Goal: Task Accomplishment & Management: Manage account settings

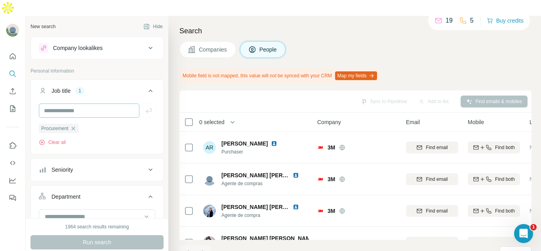
scroll to position [285, 0]
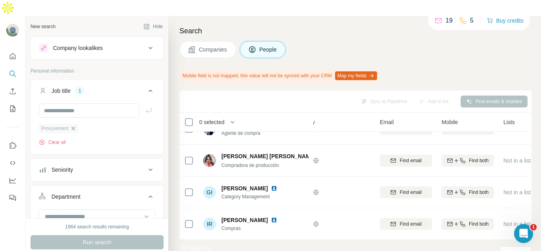
click at [75, 125] on icon "button" at bounding box center [73, 128] width 6 height 6
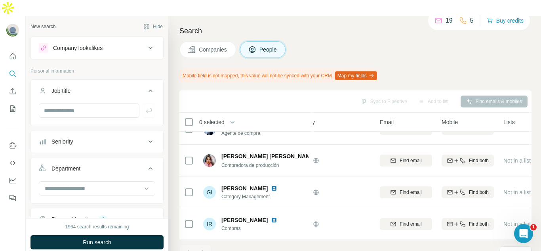
scroll to position [198, 0]
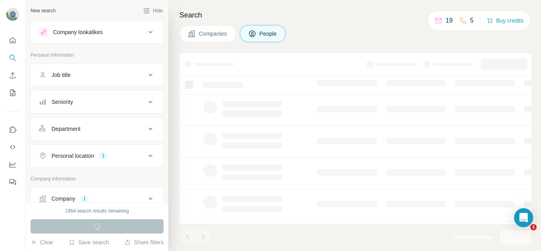
click at [89, 161] on button "Personal location 1" at bounding box center [97, 155] width 132 height 19
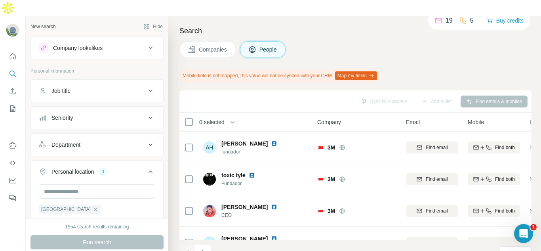
click at [92, 206] on icon "button" at bounding box center [95, 209] width 6 height 6
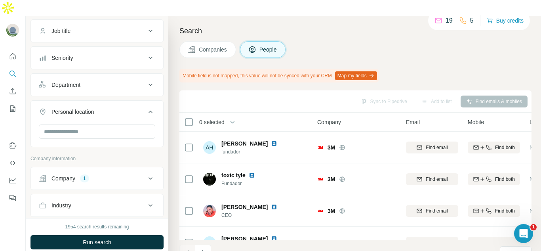
scroll to position [119, 0]
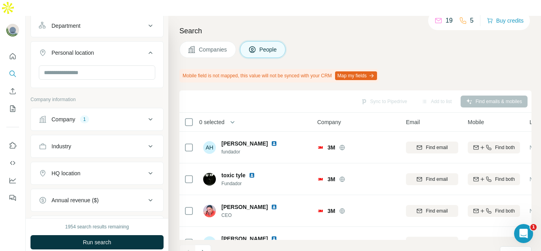
click at [89, 116] on div "1" at bounding box center [84, 119] width 9 height 7
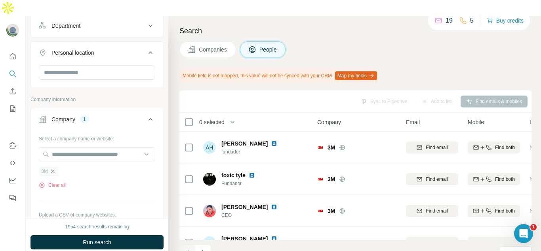
click at [55, 168] on icon "button" at bounding box center [52, 171] width 6 height 6
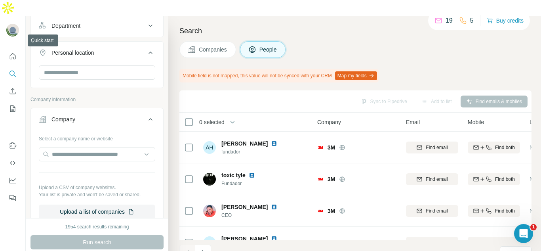
click at [13, 53] on icon "Quick start" at bounding box center [13, 56] width 6 height 6
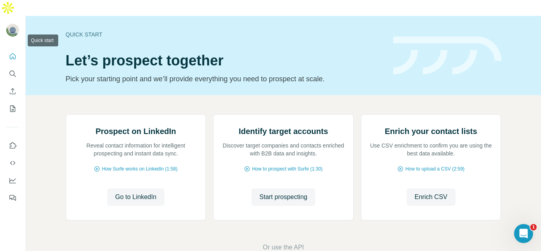
click at [13, 52] on icon "Quick start" at bounding box center [13, 56] width 8 height 8
click at [15, 66] on button "Search" at bounding box center [12, 73] width 13 height 14
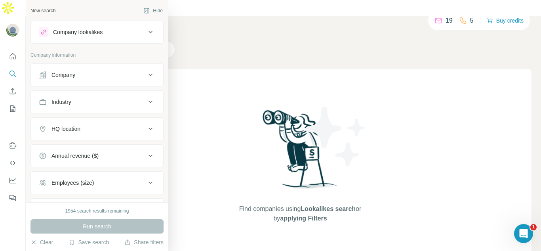
click at [81, 68] on button "Company" at bounding box center [97, 74] width 132 height 19
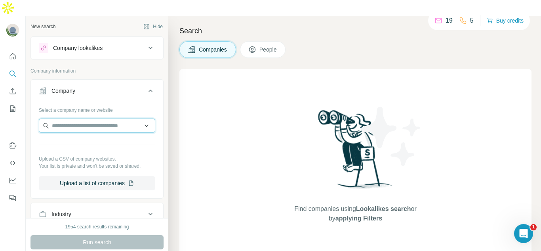
click at [94, 118] on input "text" at bounding box center [97, 125] width 116 height 14
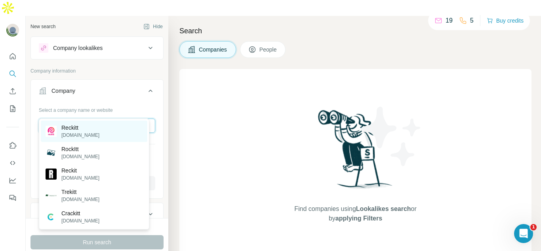
type input "*******"
click at [102, 133] on div "Reckitt reckitt.com" at bounding box center [94, 130] width 106 height 21
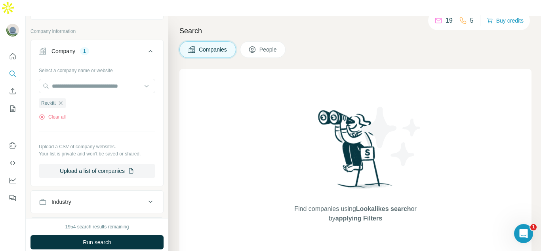
scroll to position [158, 0]
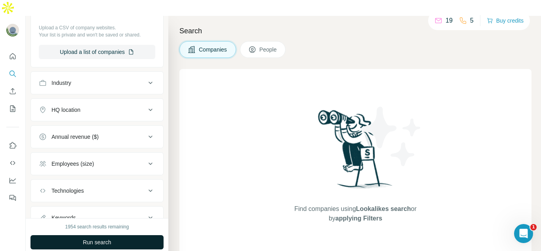
click at [134, 235] on button "Run search" at bounding box center [96, 242] width 133 height 14
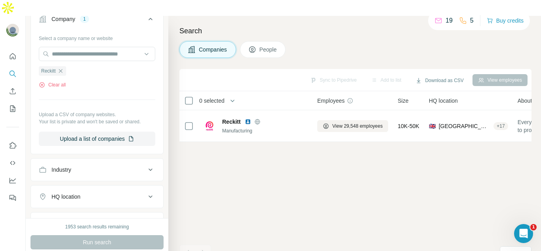
scroll to position [0, 0]
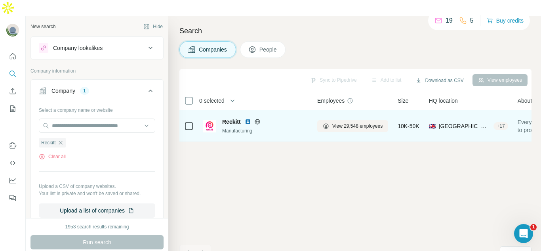
click at [224, 118] on span "Reckitt" at bounding box center [231, 122] width 19 height 8
click at [227, 118] on span "Reckitt" at bounding box center [231, 122] width 19 height 8
click at [348, 122] on span "View 29,548 employees" at bounding box center [357, 125] width 50 height 7
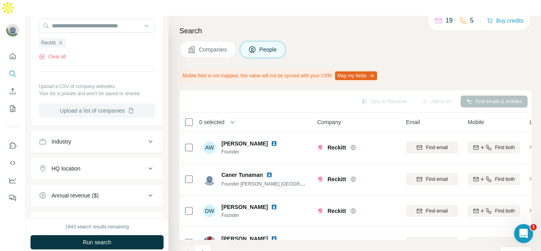
scroll to position [237, 0]
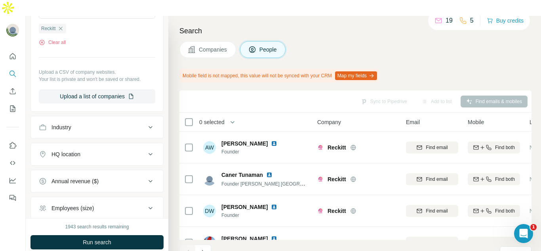
click at [111, 150] on div "HQ location" at bounding box center [92, 154] width 107 height 8
click at [111, 167] on input "text" at bounding box center [97, 174] width 116 height 14
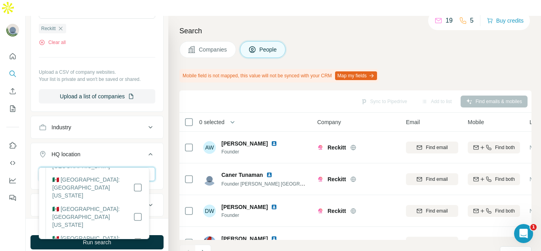
scroll to position [79, 0]
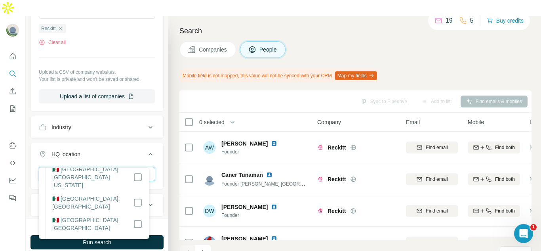
type input "****"
click at [133, 237] on li "🇲🇽 Mexico: Chiapas" at bounding box center [94, 247] width 97 height 21
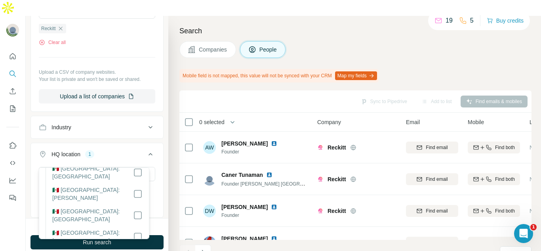
scroll to position [237, 0]
click at [129, 150] on div "HQ location 2" at bounding box center [92, 154] width 107 height 8
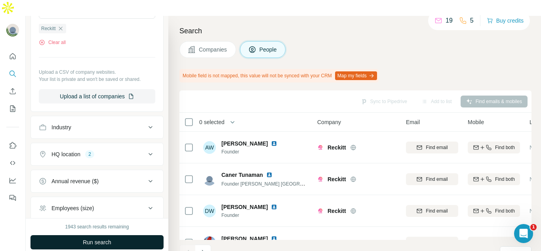
click at [129, 235] on button "Run search" at bounding box center [96, 242] width 133 height 14
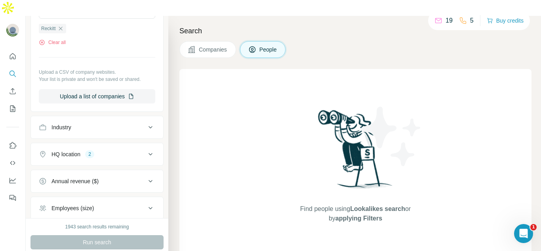
click at [115, 144] on button "HQ location 2" at bounding box center [97, 153] width 132 height 19
click at [116, 202] on icon "button" at bounding box center [113, 205] width 6 height 6
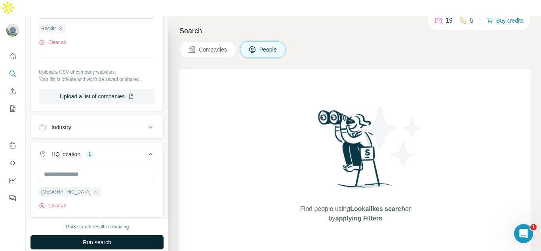
click at [115, 235] on button "Run search" at bounding box center [96, 242] width 133 height 14
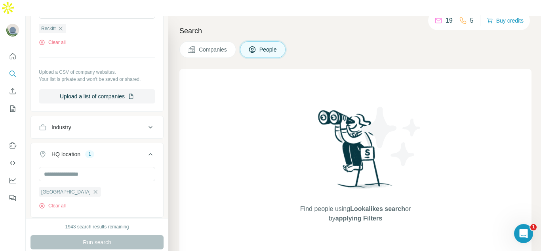
click at [214, 46] on span "Companies" at bounding box center [213, 50] width 29 height 8
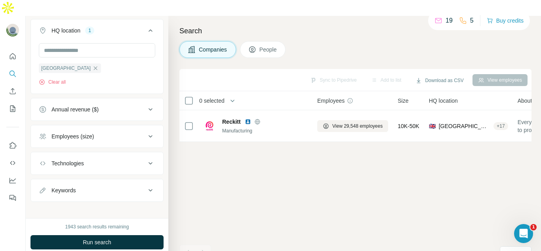
scroll to position [114, 0]
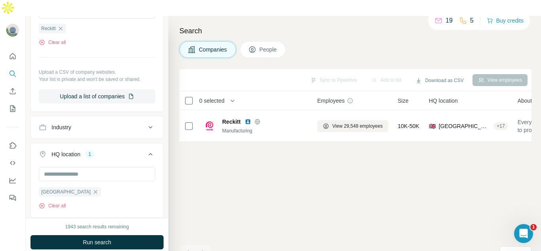
click at [247, 41] on button "People" at bounding box center [263, 49] width 46 height 17
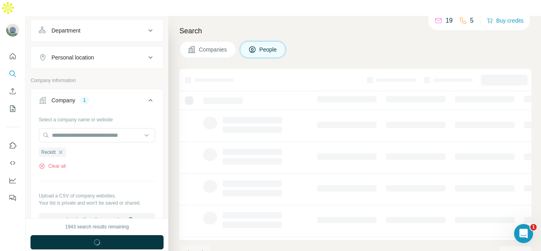
scroll to position [237, 0]
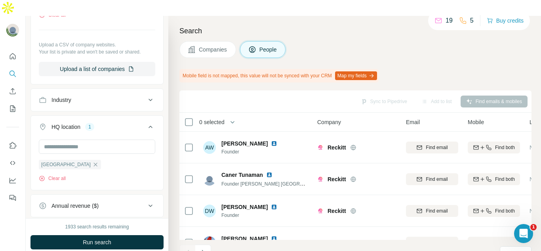
scroll to position [277, 0]
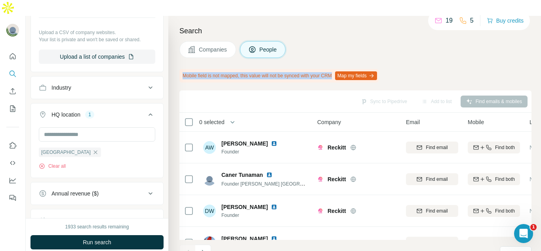
drag, startPoint x: 184, startPoint y: 59, endPoint x: 343, endPoint y: 61, distance: 158.7
click at [343, 69] on div "Mobile field is not mapped, this value will not be synced with your CRM Map my …" at bounding box center [278, 75] width 199 height 13
click at [311, 69] on div "Search Companies People Mobile field is not mapped, this value will not be sync…" at bounding box center [354, 141] width 372 height 251
click at [362, 71] on button "Map my fields" at bounding box center [356, 75] width 42 height 9
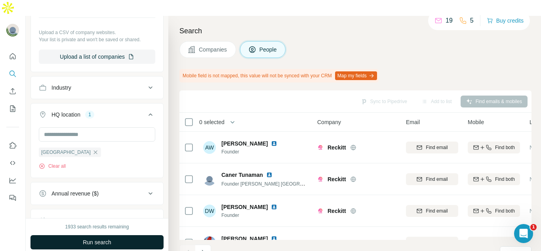
click at [108, 238] on span "Run search" at bounding box center [97, 242] width 28 height 8
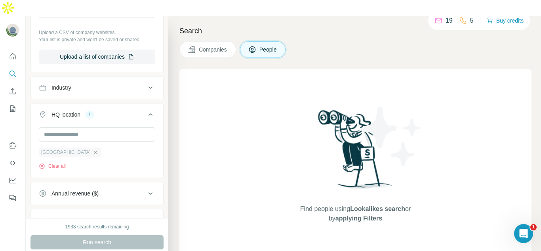
click at [94, 150] on icon "button" at bounding box center [96, 152] width 4 height 4
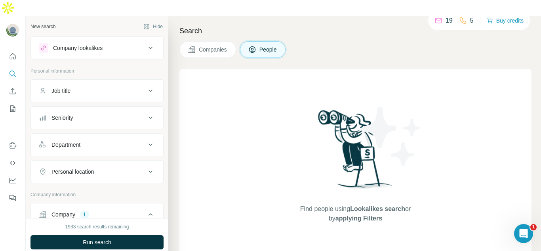
click at [106, 167] on div "Personal location" at bounding box center [92, 171] width 107 height 8
click at [106, 184] on input "text" at bounding box center [97, 191] width 116 height 14
type input "***"
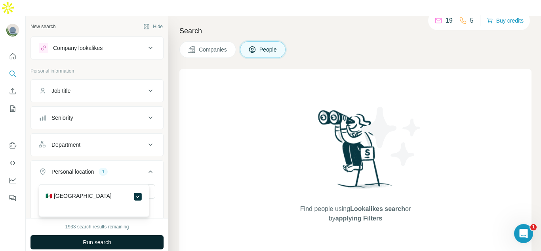
click at [127, 235] on button "Run search" at bounding box center [96, 242] width 133 height 14
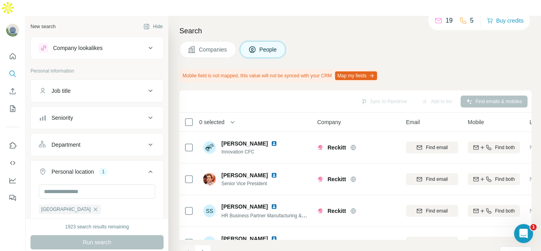
click at [262, 46] on span "People" at bounding box center [268, 50] width 18 height 8
click at [120, 117] on ul "Job title Seniority Department Personal location 1 Mexico Clear all" at bounding box center [96, 157] width 133 height 156
click at [120, 135] on button "Department" at bounding box center [97, 144] width 132 height 19
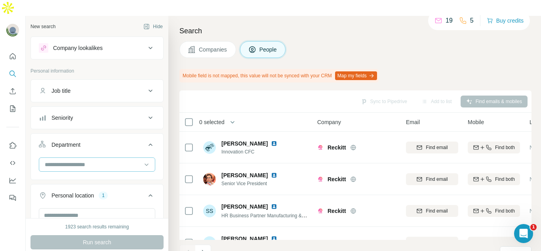
click at [115, 160] on input at bounding box center [93, 164] width 98 height 9
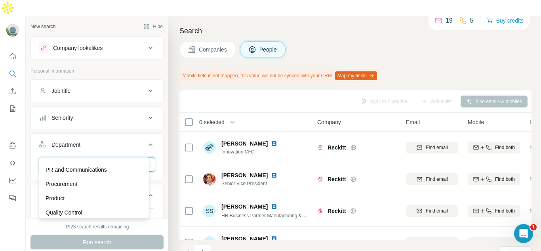
scroll to position [237, 0]
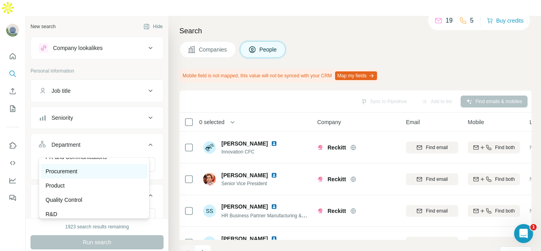
click at [108, 174] on div "Procurement" at bounding box center [94, 171] width 97 height 8
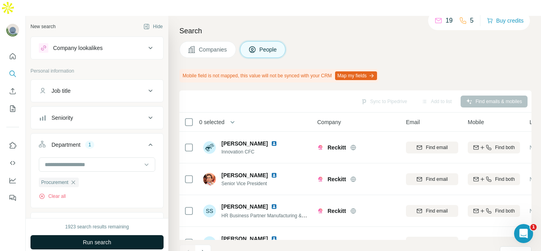
click at [146, 235] on button "Run search" at bounding box center [96, 242] width 133 height 14
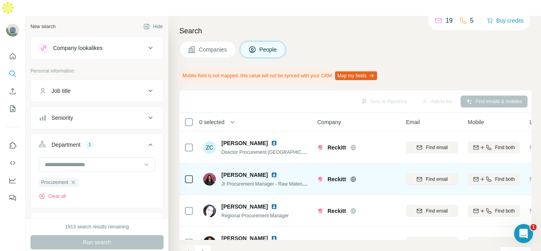
click at [271, 171] on img at bounding box center [274, 174] width 6 height 6
click at [425, 175] on span "Find email" at bounding box center [436, 178] width 22 height 7
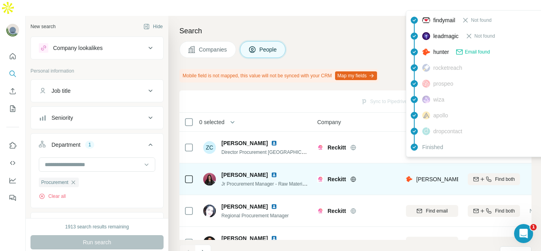
click at [479, 51] on span "Email found" at bounding box center [477, 51] width 25 height 7
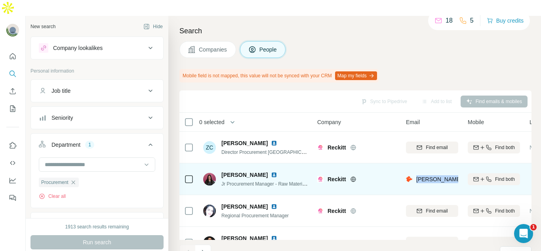
drag, startPoint x: 416, startPoint y: 165, endPoint x: 459, endPoint y: 165, distance: 43.9
click at [459, 165] on td "adriana.ramirez@reckitt.com" at bounding box center [432, 179] width 62 height 32
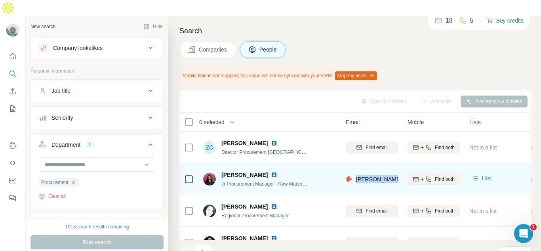
scroll to position [0, 62]
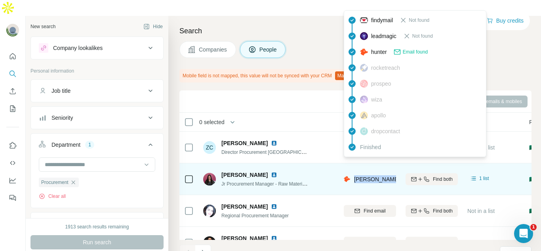
click at [361, 176] on span "adriana.ramirez@reckitt.com" at bounding box center [446, 179] width 185 height 6
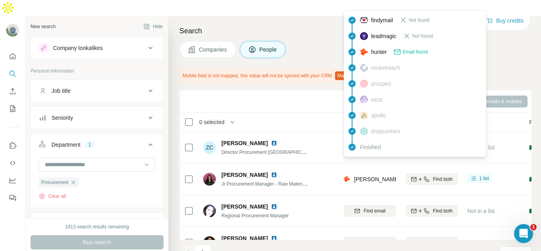
click at [383, 53] on span "hunter" at bounding box center [379, 52] width 16 height 8
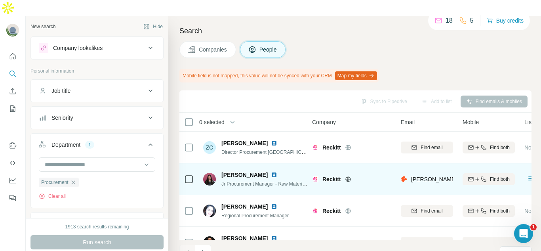
scroll to position [0, 0]
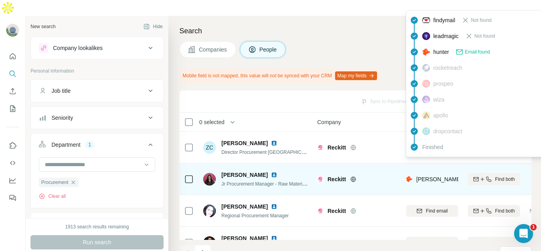
click at [424, 176] on span "adriana.ramirez@reckitt.com" at bounding box center [508, 179] width 185 height 6
click at [416, 176] on span "adriana.ramirez@reckitt.com" at bounding box center [508, 179] width 185 height 6
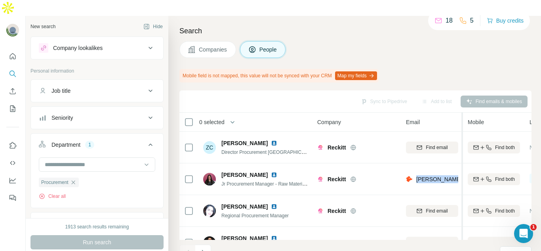
drag, startPoint x: 418, startPoint y: 163, endPoint x: 462, endPoint y: 163, distance: 44.3
click at [0, 0] on tr "Adriana Ramírez Jr Procurement Manager - Raw Materials & Copackers Reckitt adri…" at bounding box center [0, 0] width 0 height 0
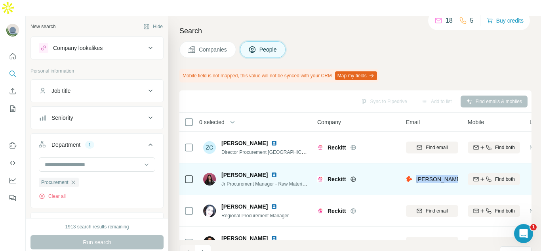
copy tr "adriana.ramirez@reckitt.com"
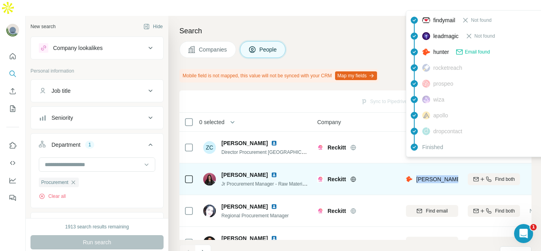
click at [416, 175] on div "adriana.ramirez@reckitt.com" at bounding box center [500, 179] width 189 height 9
drag, startPoint x: 416, startPoint y: 166, endPoint x: 459, endPoint y: 164, distance: 42.8
click at [459, 164] on td "adriana.ramirez@reckitt.com" at bounding box center [432, 179] width 62 height 32
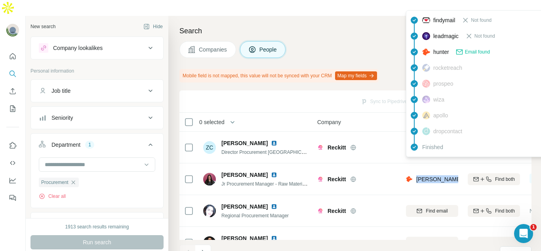
copy span "adriana.ramirez@"
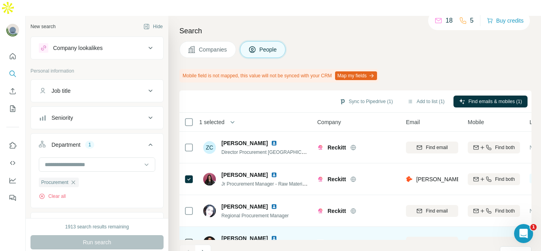
click at [293, 231] on div "Asher Martinez Shopper Insigths Manager" at bounding box center [255, 242] width 105 height 22
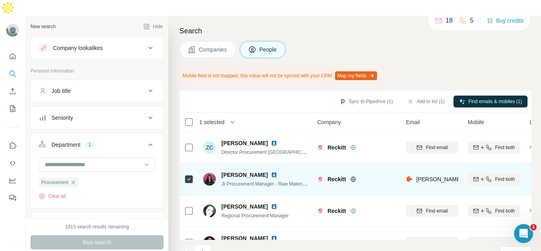
drag, startPoint x: 245, startPoint y: 159, endPoint x: 228, endPoint y: 161, distance: 17.6
click at [228, 171] on span "Adriana Ramírez" at bounding box center [244, 175] width 46 height 8
click at [231, 171] on span "Adriana Ramírez" at bounding box center [244, 175] width 46 height 8
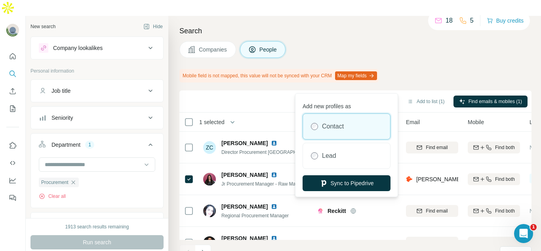
click at [380, 95] on button "Sync to Pipedrive (1)" at bounding box center [366, 101] width 65 height 12
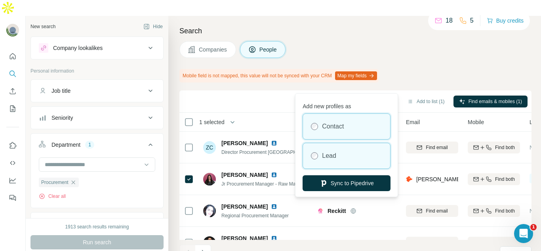
click at [347, 161] on div "Lead" at bounding box center [346, 155] width 87 height 25
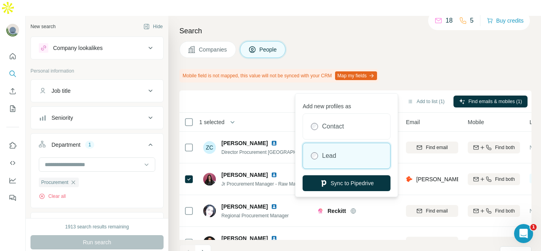
click at [400, 46] on div "Search Companies People Mobile field is not mapped, this value will not be sync…" at bounding box center [354, 141] width 372 height 251
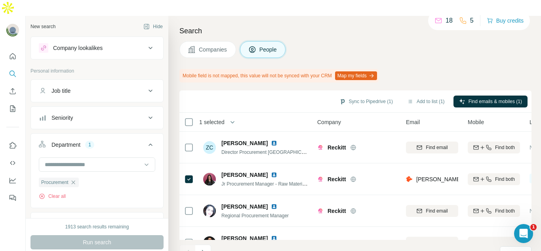
scroll to position [0, 333]
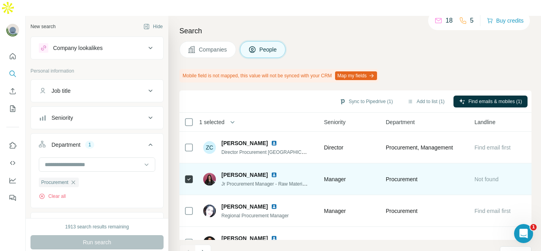
click at [510, 168] on div "Not found" at bounding box center [500, 179] width 52 height 22
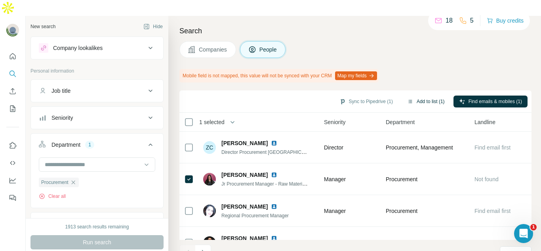
click at [431, 95] on button "Add to list (1)" at bounding box center [425, 101] width 49 height 12
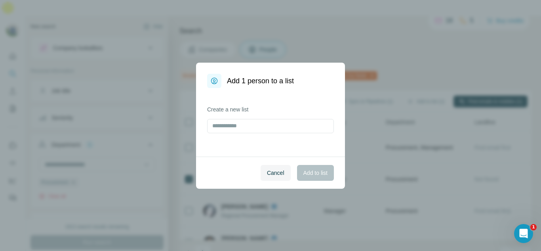
click at [232, 103] on div "Create a new list" at bounding box center [270, 122] width 149 height 68
click at [252, 121] on input "text" at bounding box center [270, 126] width 127 height 14
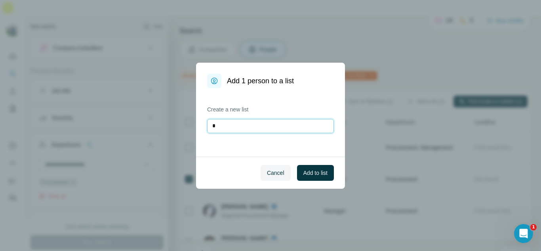
type input "*"
type input "**********"
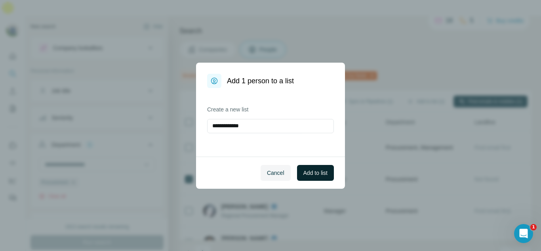
click at [304, 167] on button "Add to list" at bounding box center [315, 173] width 37 height 16
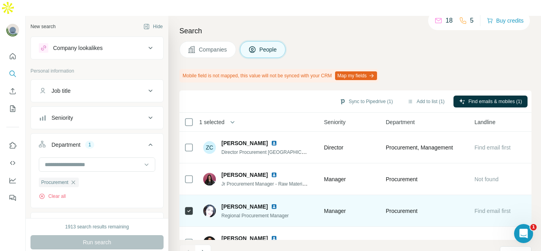
click at [277, 203] on img at bounding box center [274, 206] width 6 height 6
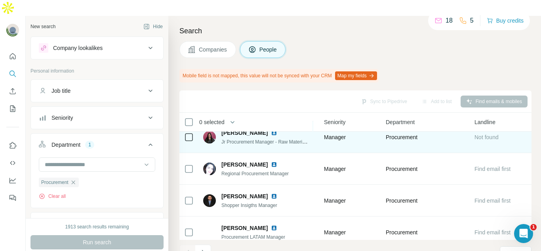
scroll to position [79, 333]
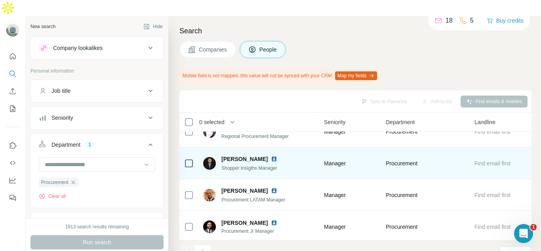
click at [271, 156] on img at bounding box center [274, 159] width 6 height 6
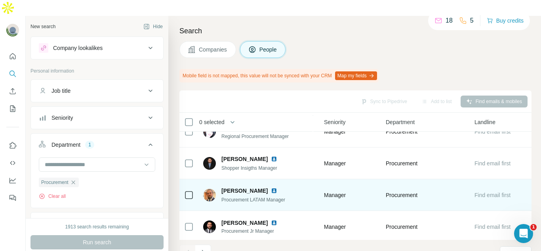
click at [277, 187] on img at bounding box center [274, 190] width 6 height 6
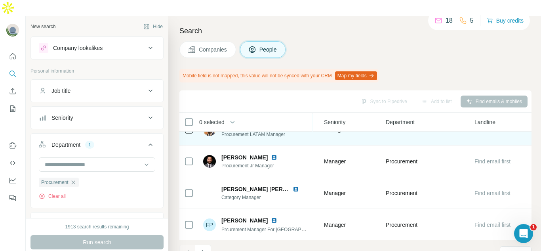
scroll to position [158, 333]
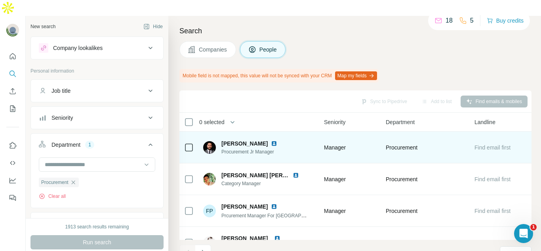
click at [271, 140] on img at bounding box center [274, 143] width 6 height 6
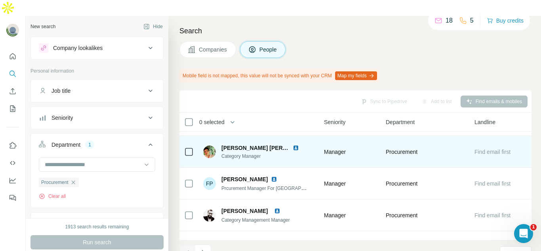
scroll to position [198, 333]
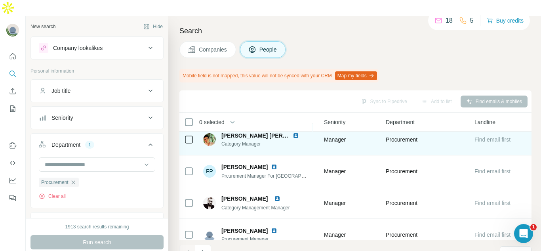
click at [294, 132] on img at bounding box center [295, 135] width 6 height 6
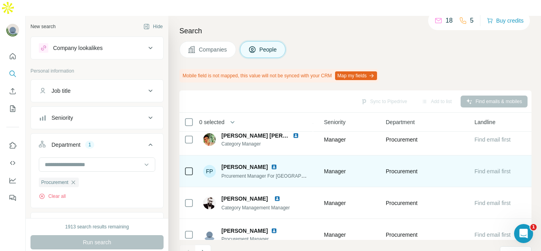
click at [272, 163] on img at bounding box center [274, 166] width 6 height 6
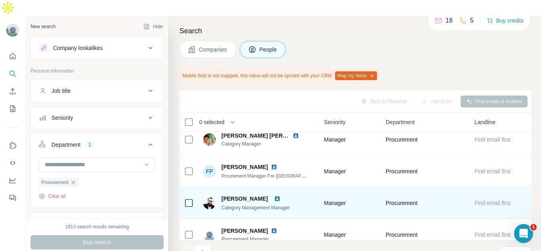
scroll to position [213, 333]
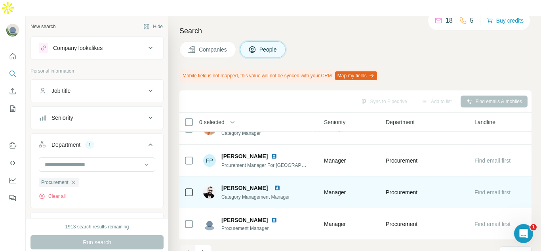
click at [280, 184] on img at bounding box center [277, 187] width 6 height 6
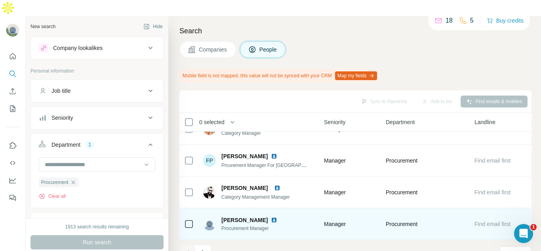
click at [277, 216] on img at bounding box center [274, 219] width 6 height 6
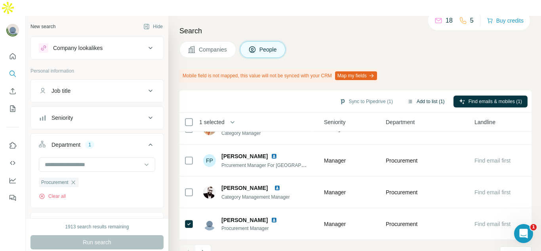
click at [414, 95] on button "Add to list (1)" at bounding box center [425, 101] width 49 height 12
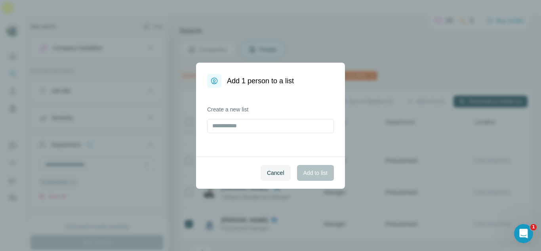
click at [238, 78] on h1 "Add 1 person to a list" at bounding box center [260, 80] width 67 height 11
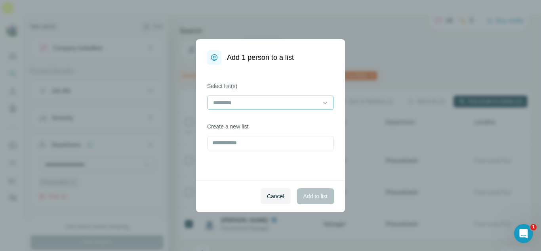
click at [240, 101] on input at bounding box center [265, 102] width 107 height 9
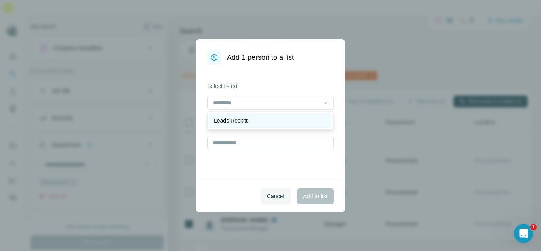
click at [253, 120] on div "Leads Reckitt" at bounding box center [270, 120] width 113 height 8
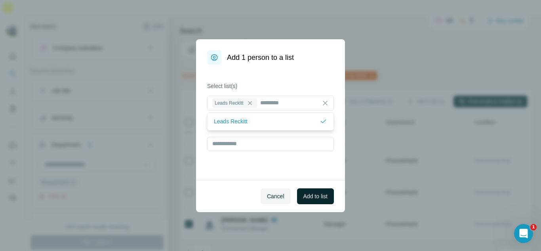
click at [309, 200] on button "Add to list" at bounding box center [315, 196] width 37 height 16
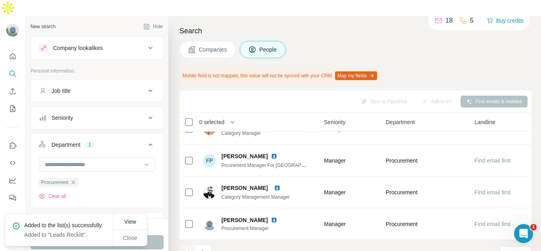
click at [54, 223] on p "Added to the list(s) successfully." at bounding box center [66, 225] width 85 height 8
click at [19, 222] on icon at bounding box center [16, 225] width 6 height 6
click at [19, 222] on icon at bounding box center [16, 226] width 8 height 8
click at [205, 248] on icon "Navigate to next page" at bounding box center [203, 252] width 8 height 8
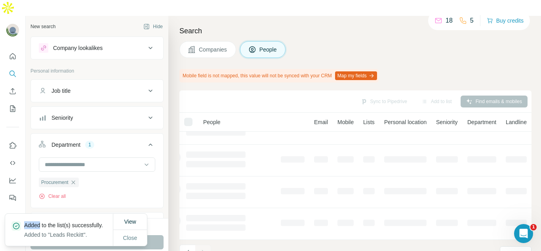
scroll to position [213, 54]
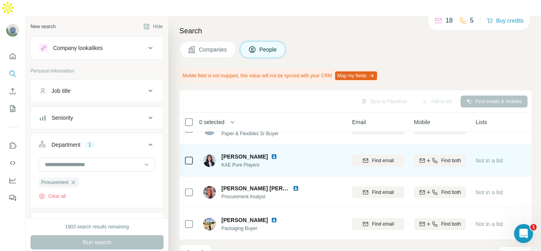
click at [271, 153] on img at bounding box center [274, 156] width 6 height 6
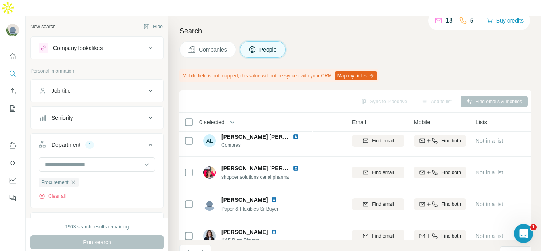
scroll to position [0, 54]
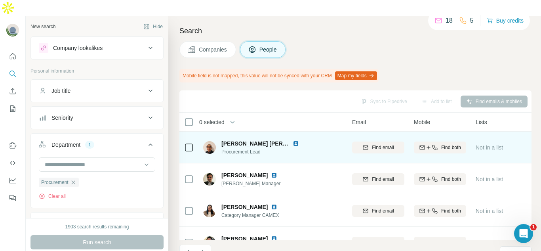
click at [293, 140] on img at bounding box center [295, 143] width 6 height 6
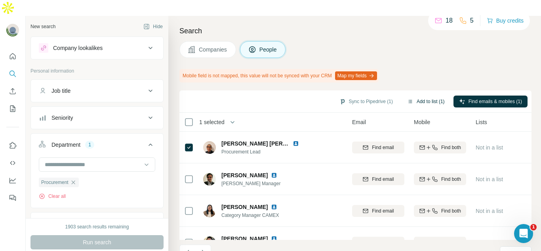
click at [438, 95] on button "Add to list (1)" at bounding box center [425, 101] width 49 height 12
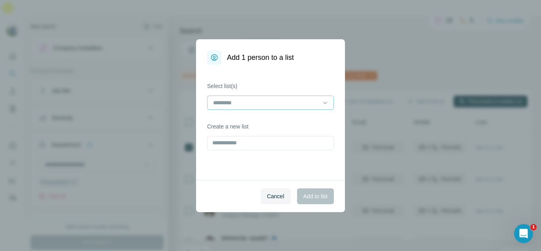
click at [251, 98] on input at bounding box center [265, 102] width 107 height 9
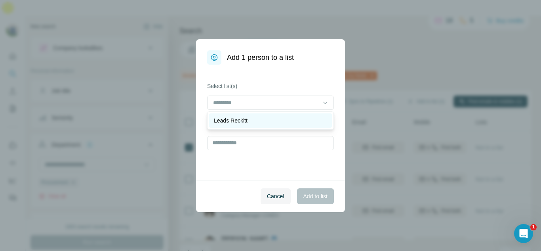
click at [256, 120] on div "Leads Reckitt" at bounding box center [270, 120] width 113 height 8
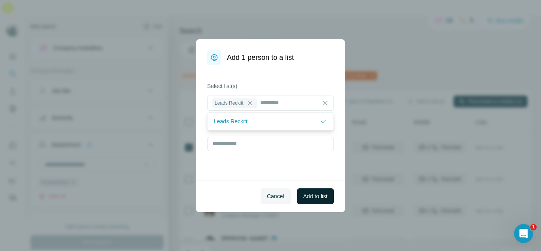
click at [315, 193] on span "Add to list" at bounding box center [315, 196] width 24 height 8
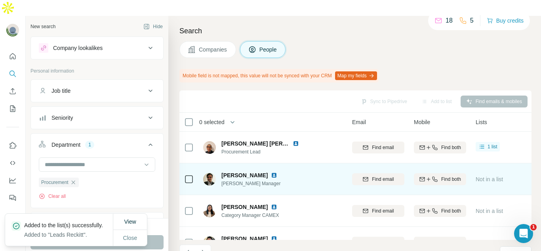
click at [271, 172] on img at bounding box center [274, 175] width 6 height 6
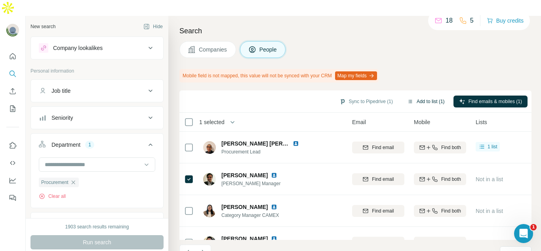
click at [438, 95] on button "Add to list (1)" at bounding box center [425, 101] width 49 height 12
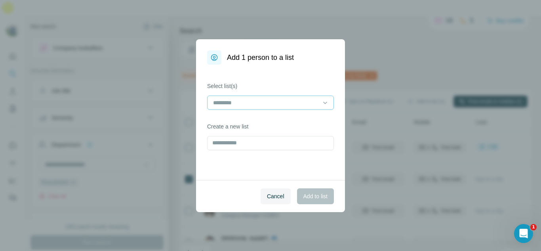
click at [270, 98] on input at bounding box center [265, 102] width 107 height 9
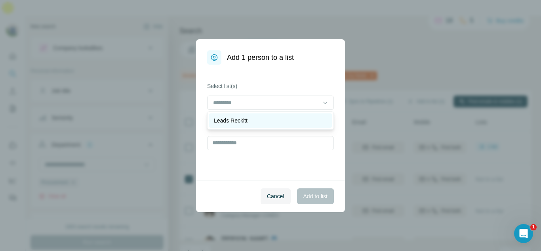
click at [278, 123] on div "Leads Reckitt" at bounding box center [270, 120] width 113 height 8
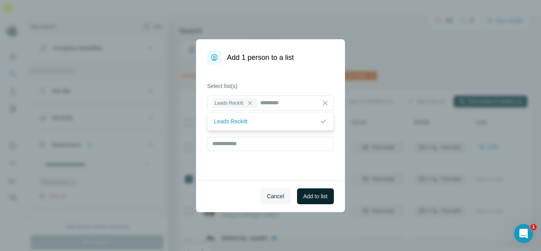
click at [308, 197] on span "Add to list" at bounding box center [315, 196] width 24 height 8
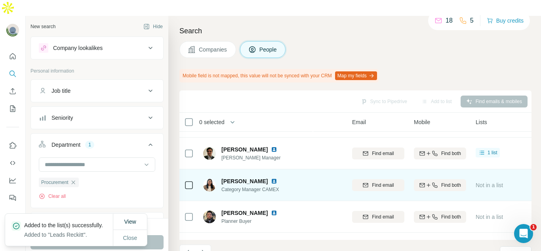
scroll to position [40, 54]
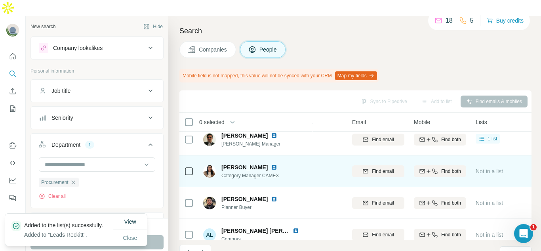
click at [277, 164] on img at bounding box center [274, 167] width 6 height 6
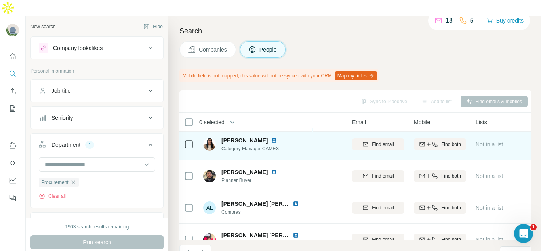
scroll to position [79, 54]
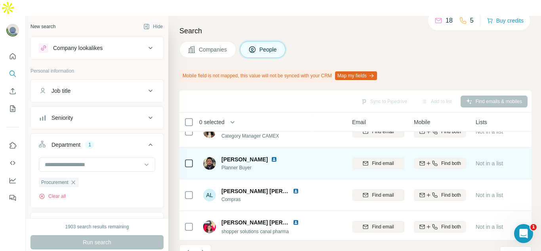
click at [271, 156] on img at bounding box center [274, 159] width 6 height 6
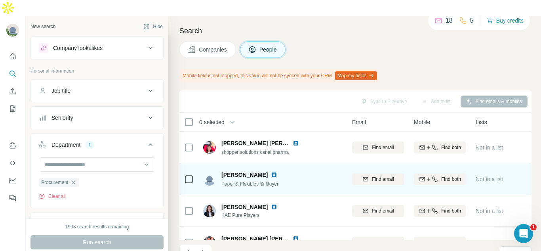
scroll to position [119, 54]
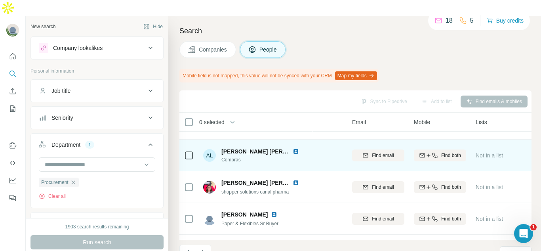
click at [292, 148] on img at bounding box center [295, 151] width 6 height 6
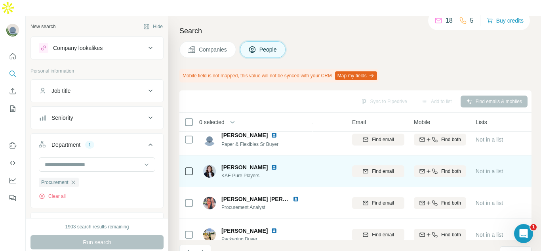
scroll to position [213, 54]
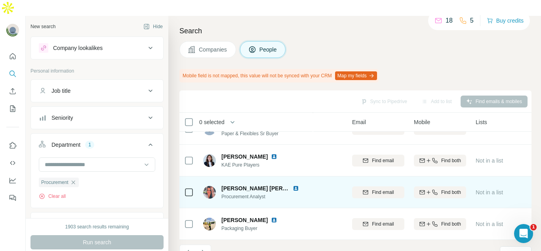
click at [295, 185] on img at bounding box center [295, 188] width 6 height 6
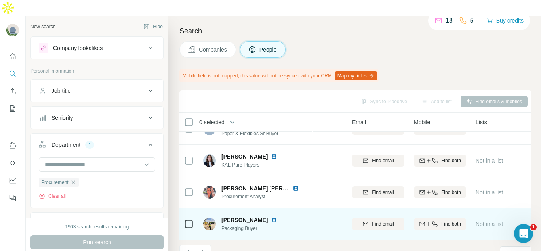
click at [271, 216] on img at bounding box center [274, 219] width 6 height 6
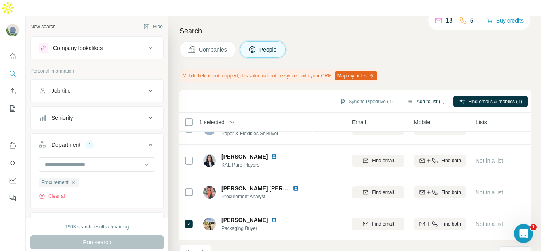
click at [410, 95] on button "Add to list (1)" at bounding box center [425, 101] width 49 height 12
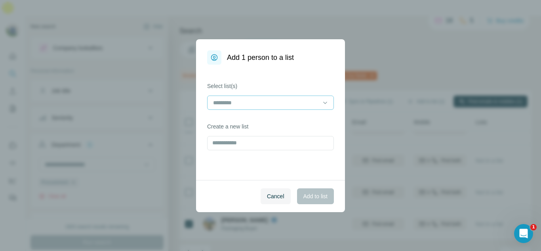
drag, startPoint x: 304, startPoint y: 94, endPoint x: 301, endPoint y: 101, distance: 8.0
click at [303, 97] on div "Select list(s)" at bounding box center [270, 96] width 127 height 28
click at [301, 101] on input at bounding box center [265, 102] width 107 height 9
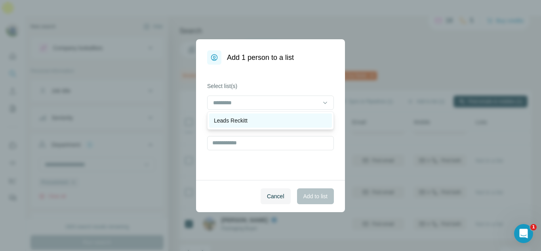
click at [294, 115] on div "Leads Reckitt" at bounding box center [270, 120] width 123 height 14
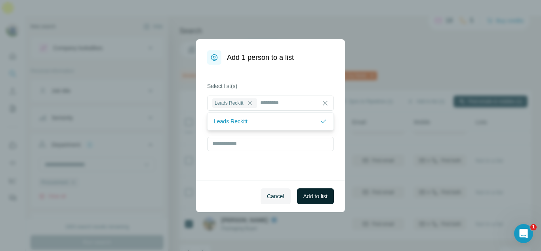
click at [308, 197] on span "Add to list" at bounding box center [315, 196] width 24 height 8
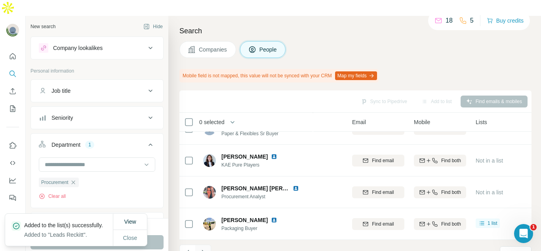
click at [207, 248] on icon "Navigate to next page" at bounding box center [203, 252] width 8 height 8
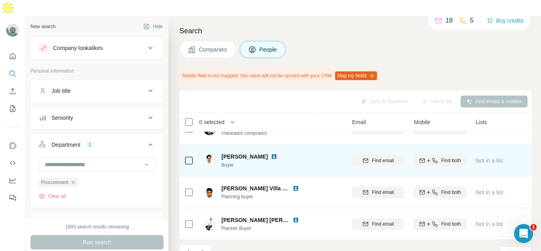
click at [271, 153] on img at bounding box center [274, 156] width 6 height 6
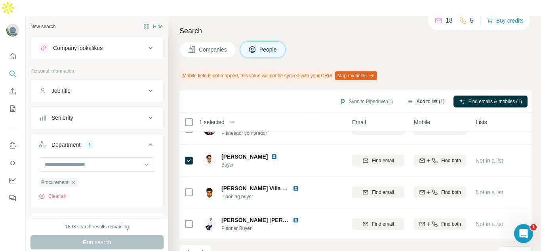
click at [410, 95] on button "Add to list (1)" at bounding box center [425, 101] width 49 height 12
click at [429, 95] on button "Add to list (1)" at bounding box center [425, 101] width 49 height 12
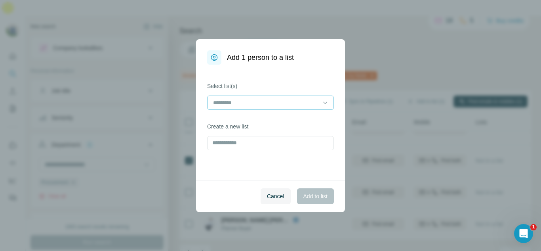
click at [269, 99] on input at bounding box center [265, 102] width 107 height 9
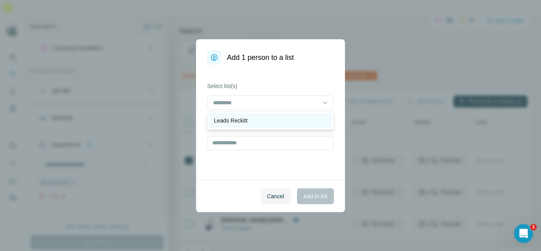
click at [268, 123] on div "Leads Reckitt" at bounding box center [270, 120] width 113 height 8
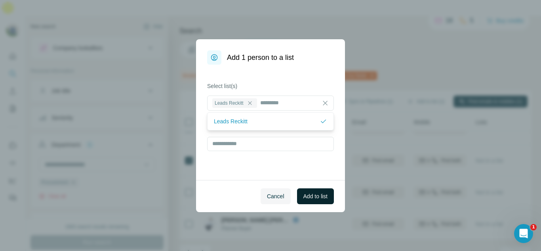
click at [314, 192] on span "Add to list" at bounding box center [315, 196] width 24 height 8
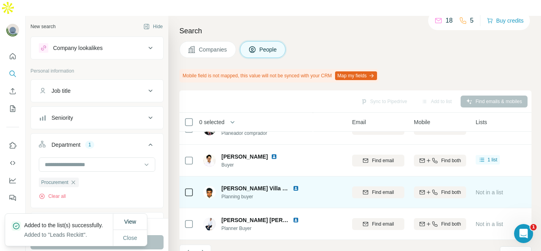
click at [292, 185] on img at bounding box center [295, 188] width 6 height 6
